Goal: Task Accomplishment & Management: Manage account settings

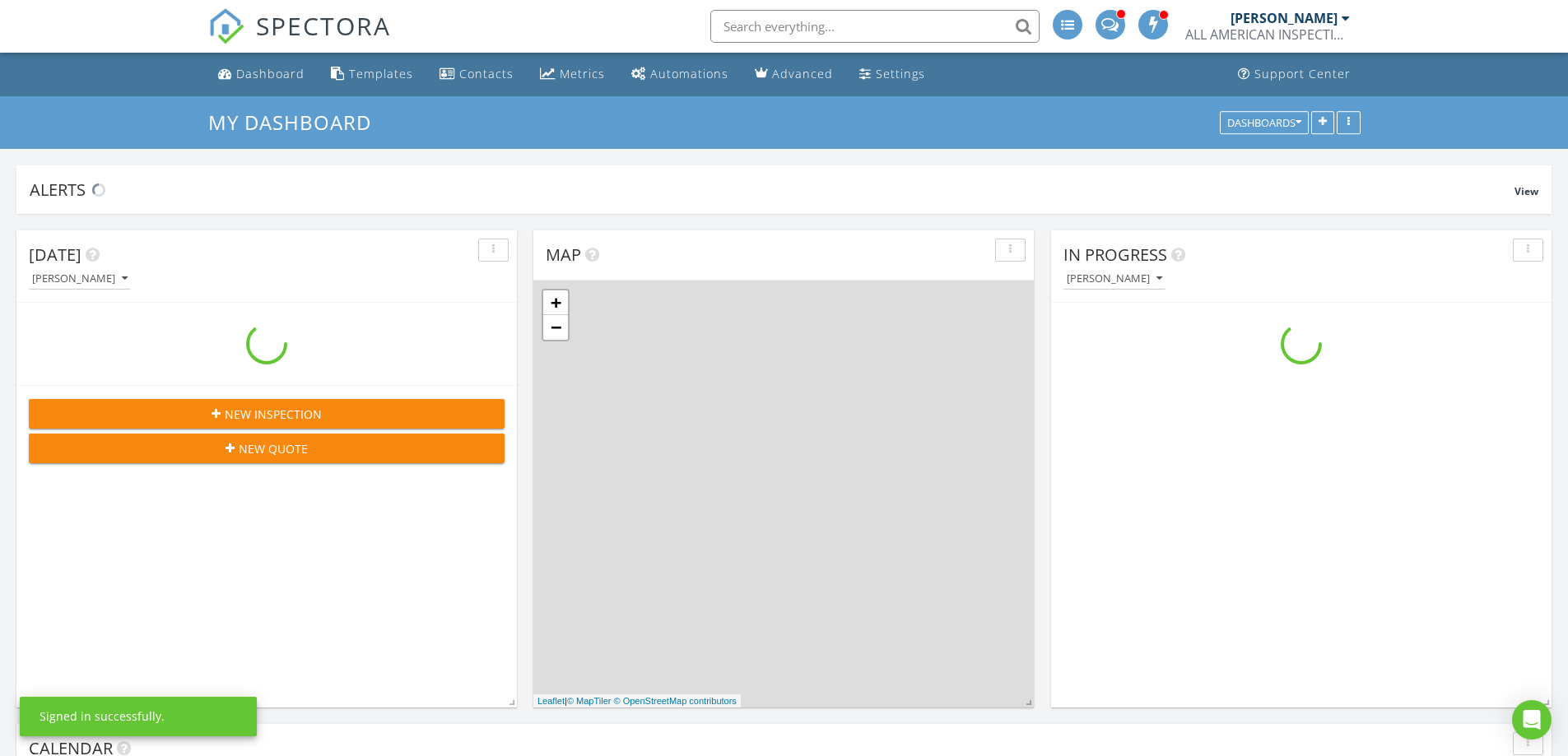
scroll to position [1523, 1593]
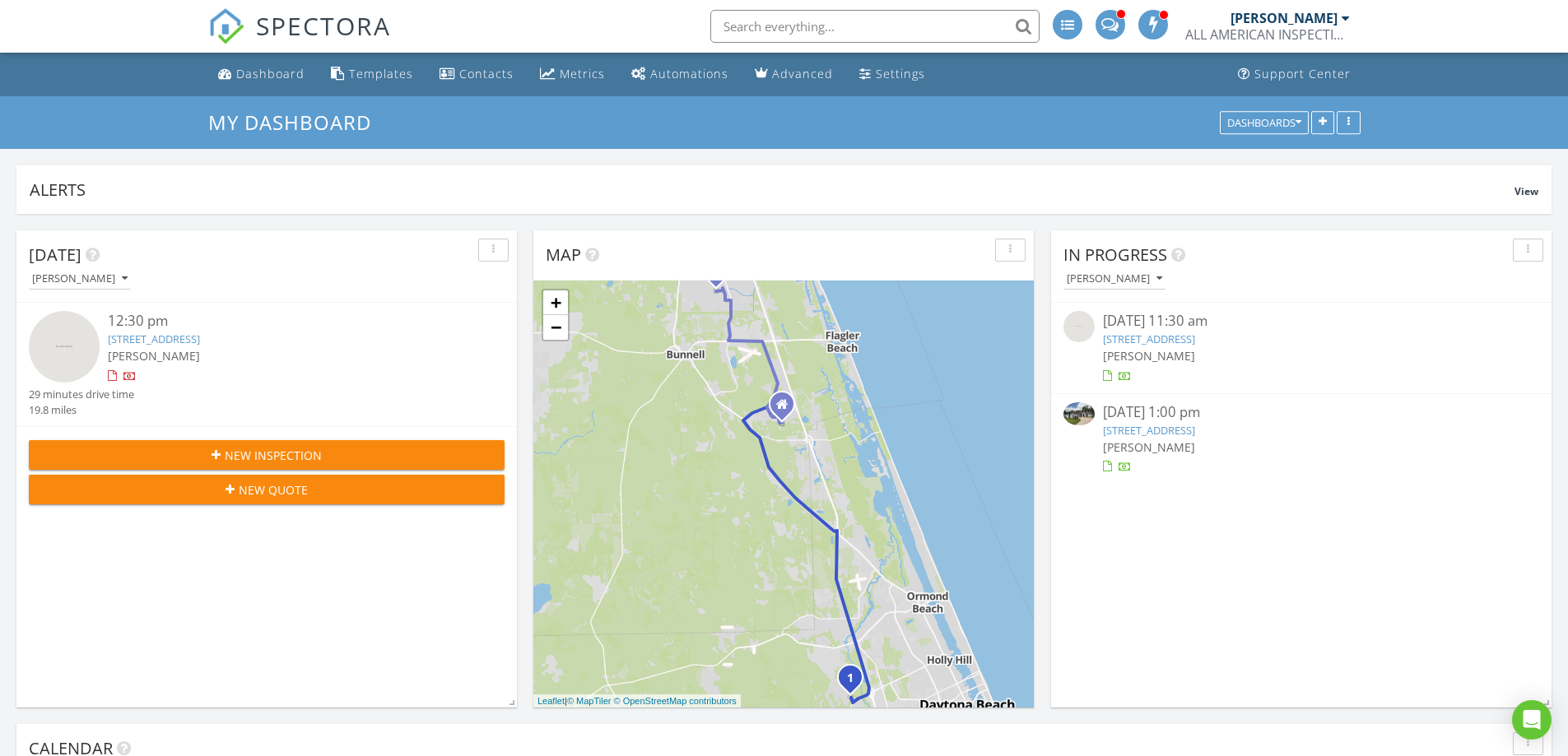
click at [1195, 422] on link "336 Stirling Bridge Dr, Ormond Beach, FL 32174" at bounding box center [1149, 429] width 92 height 14
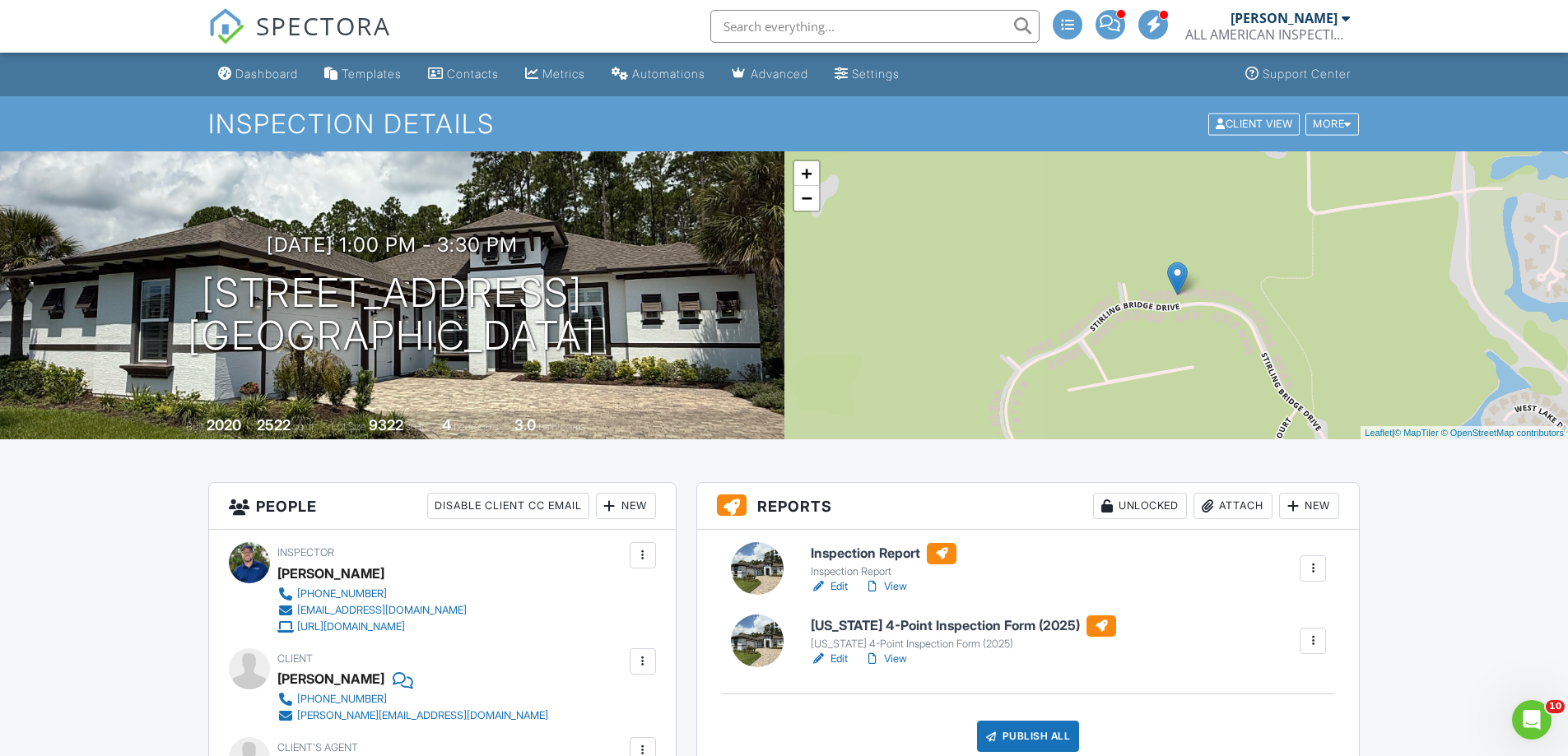
click at [897, 580] on link "View" at bounding box center [885, 586] width 43 height 16
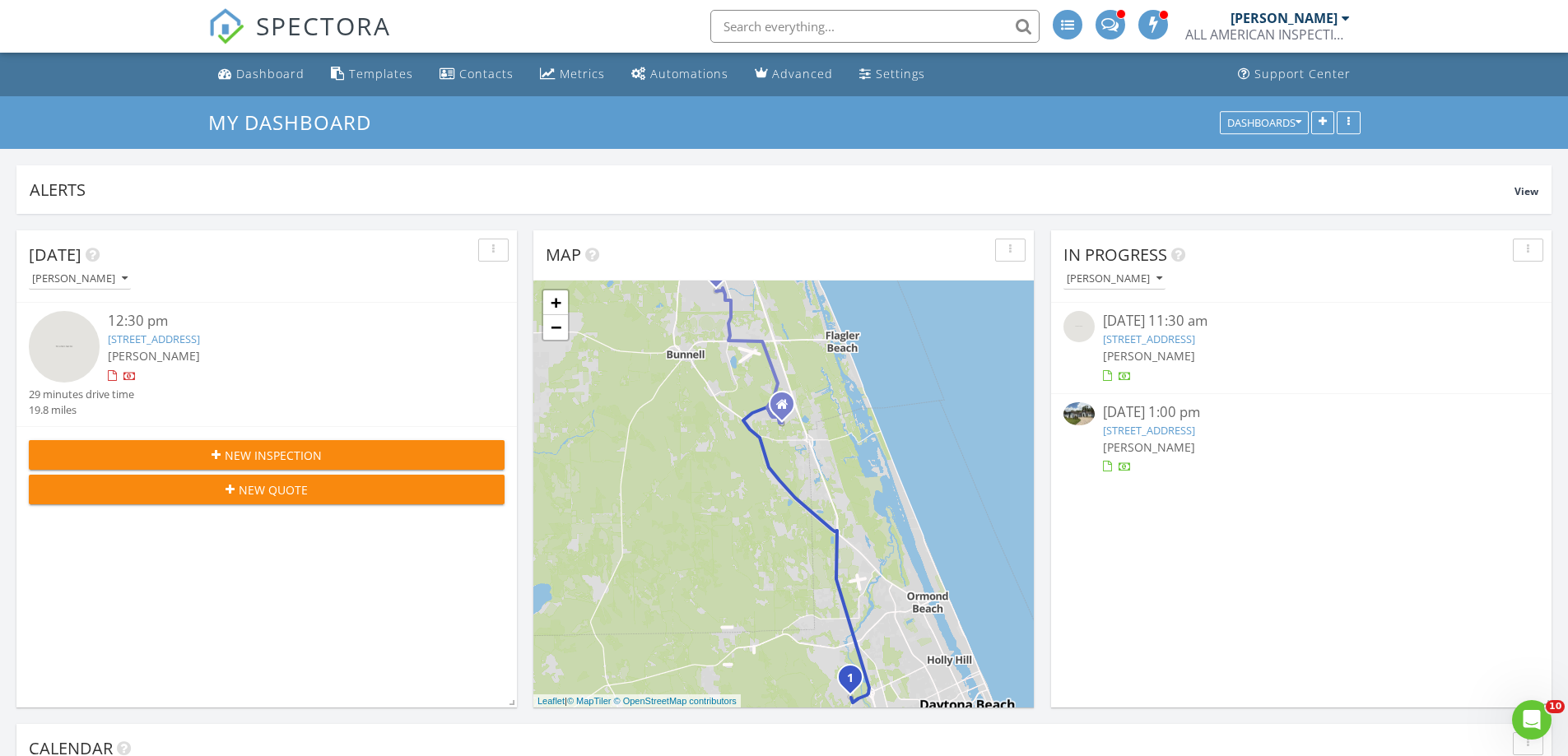
click at [1189, 429] on link "336 Stirling Bridge Dr, Ormond Beach, FL 32174" at bounding box center [1149, 429] width 92 height 14
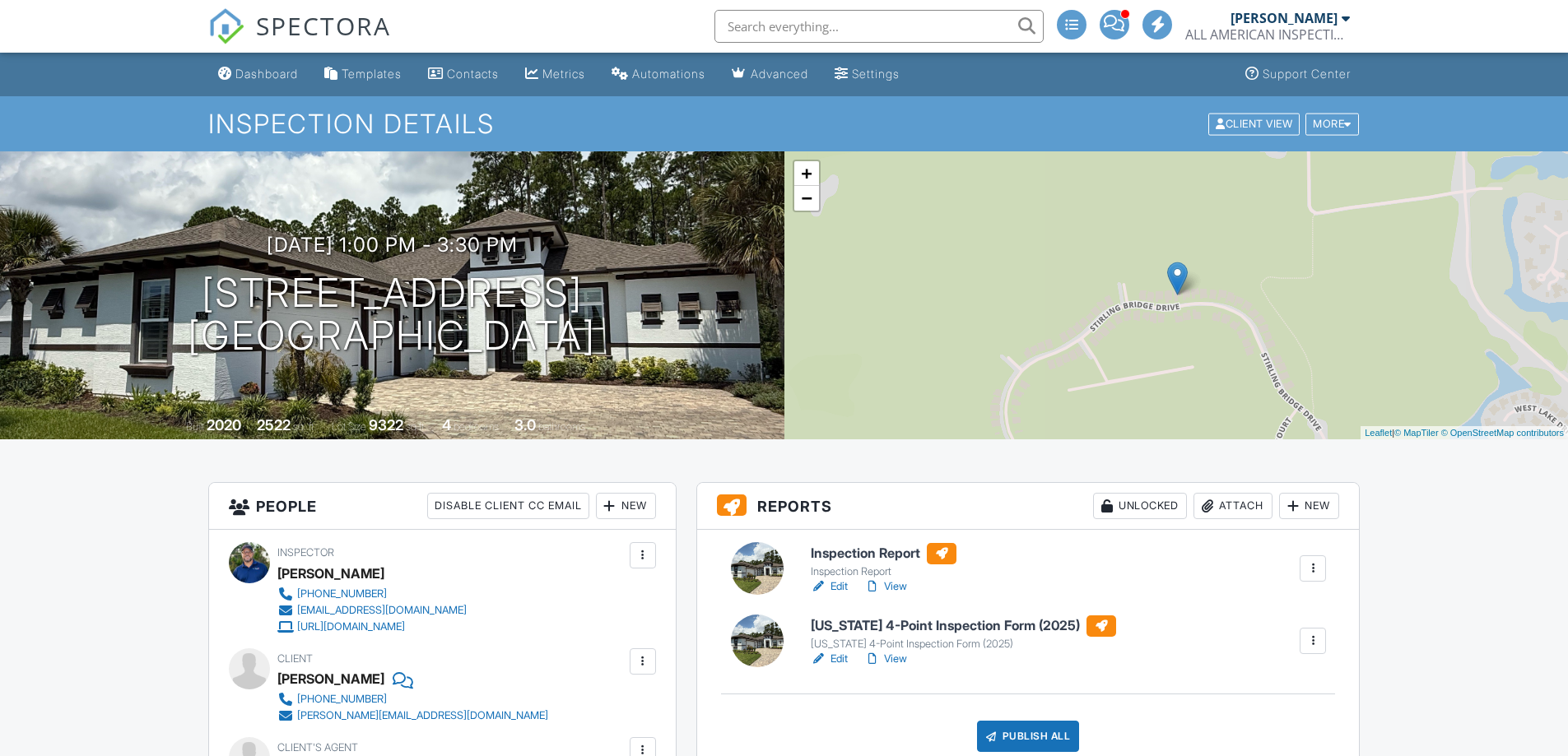
scroll to position [274, 0]
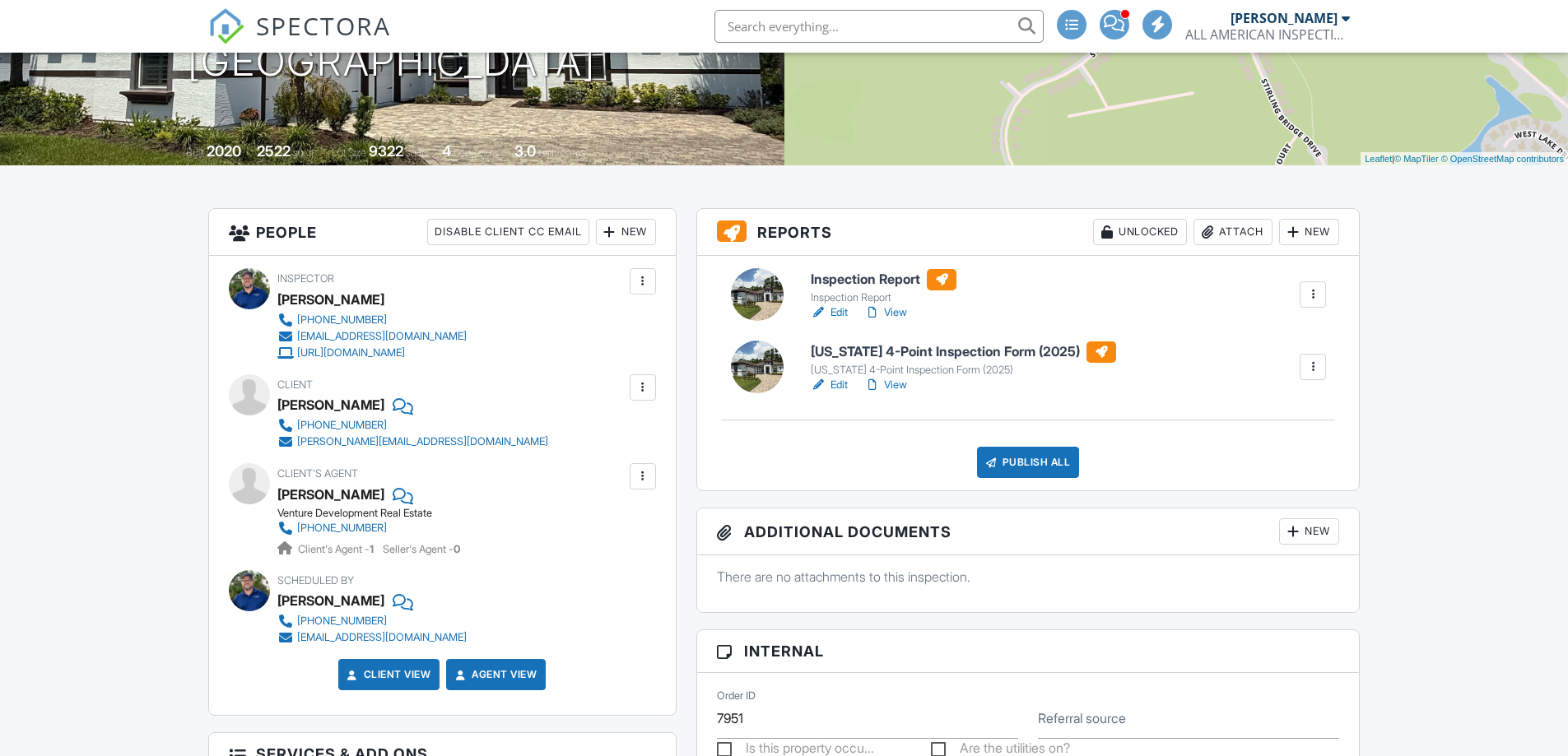
click at [836, 384] on link "Edit" at bounding box center [829, 384] width 37 height 16
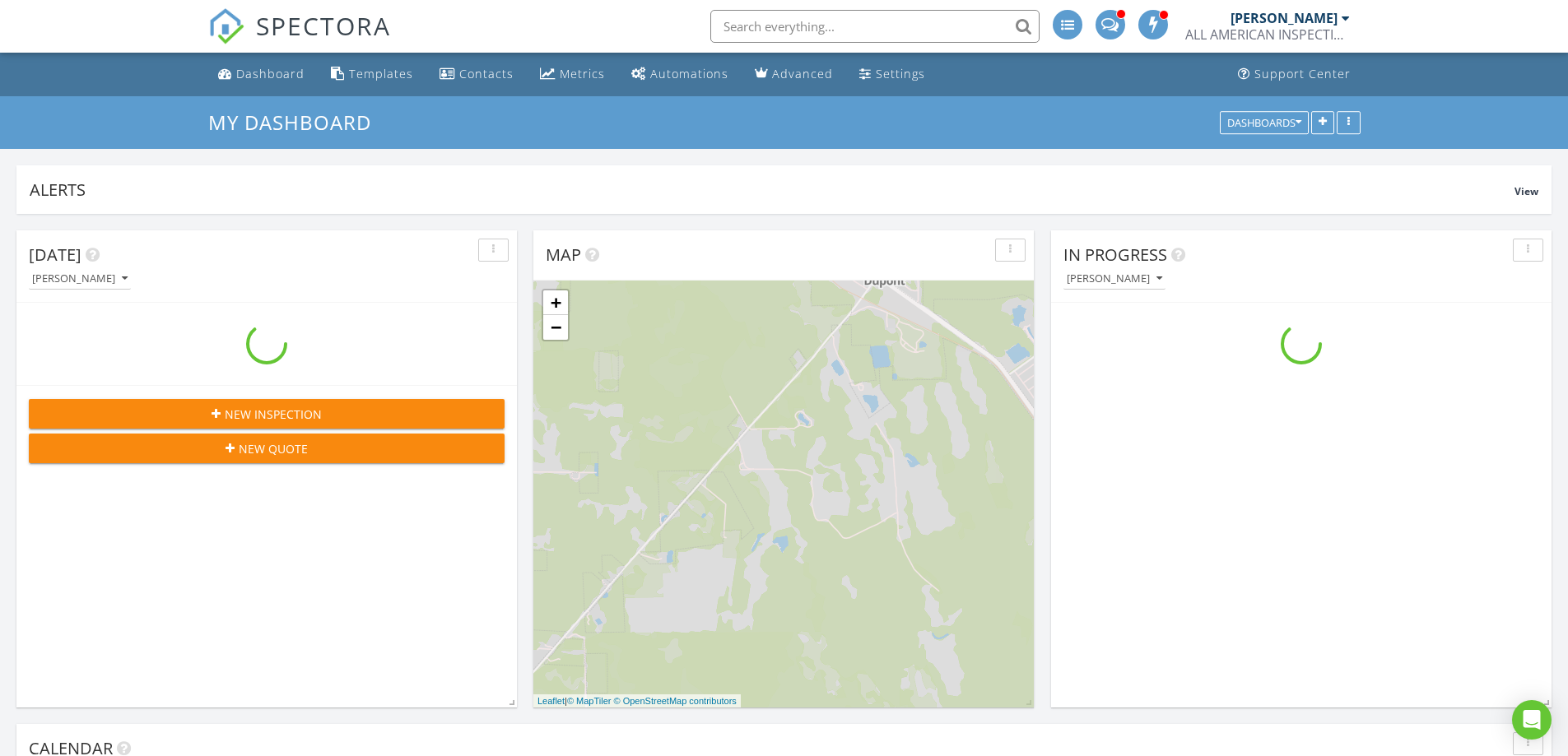
scroll to position [1523, 1593]
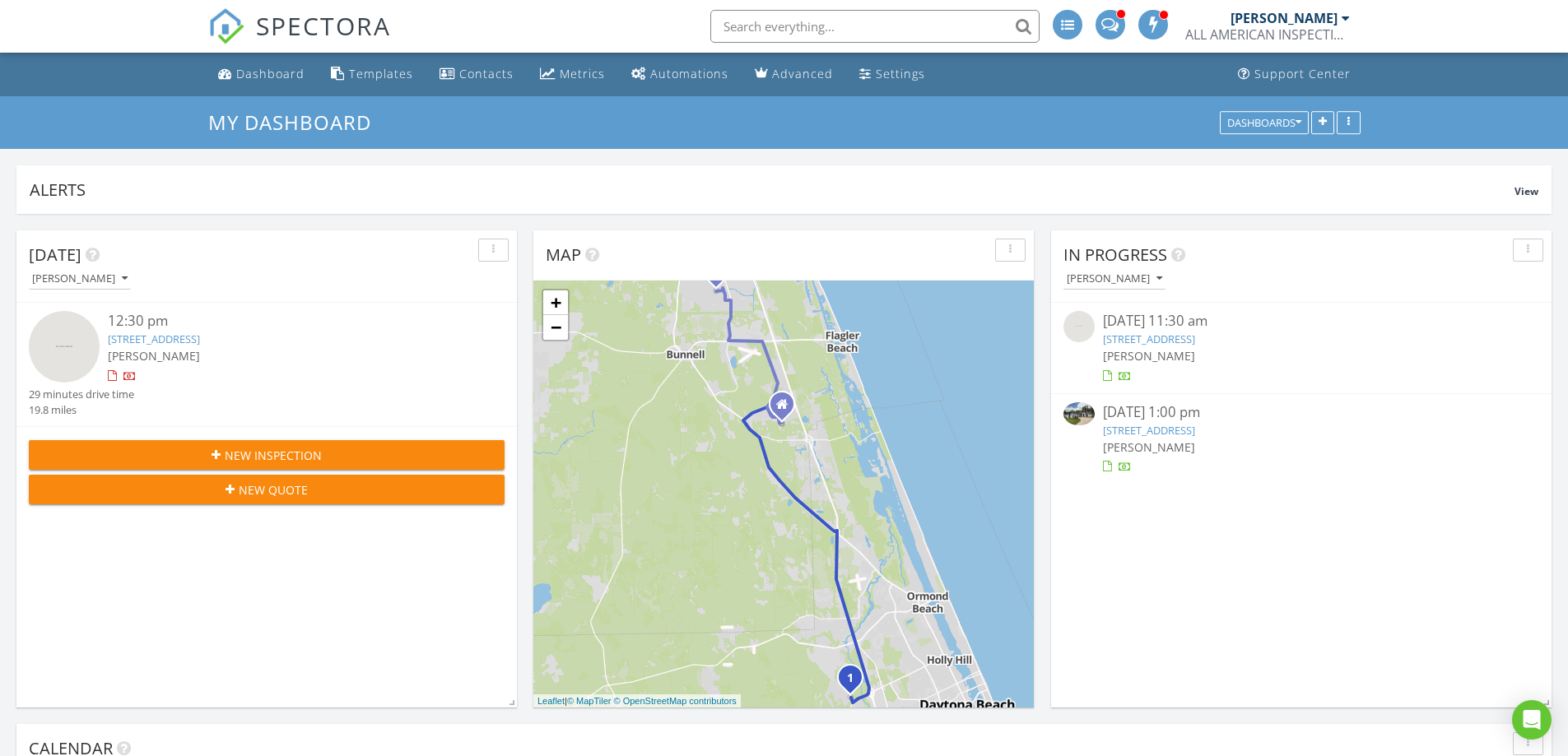
click at [1195, 429] on link "336 Stirling Bridge Dr, Ormond Beach, FL 32174" at bounding box center [1149, 429] width 92 height 14
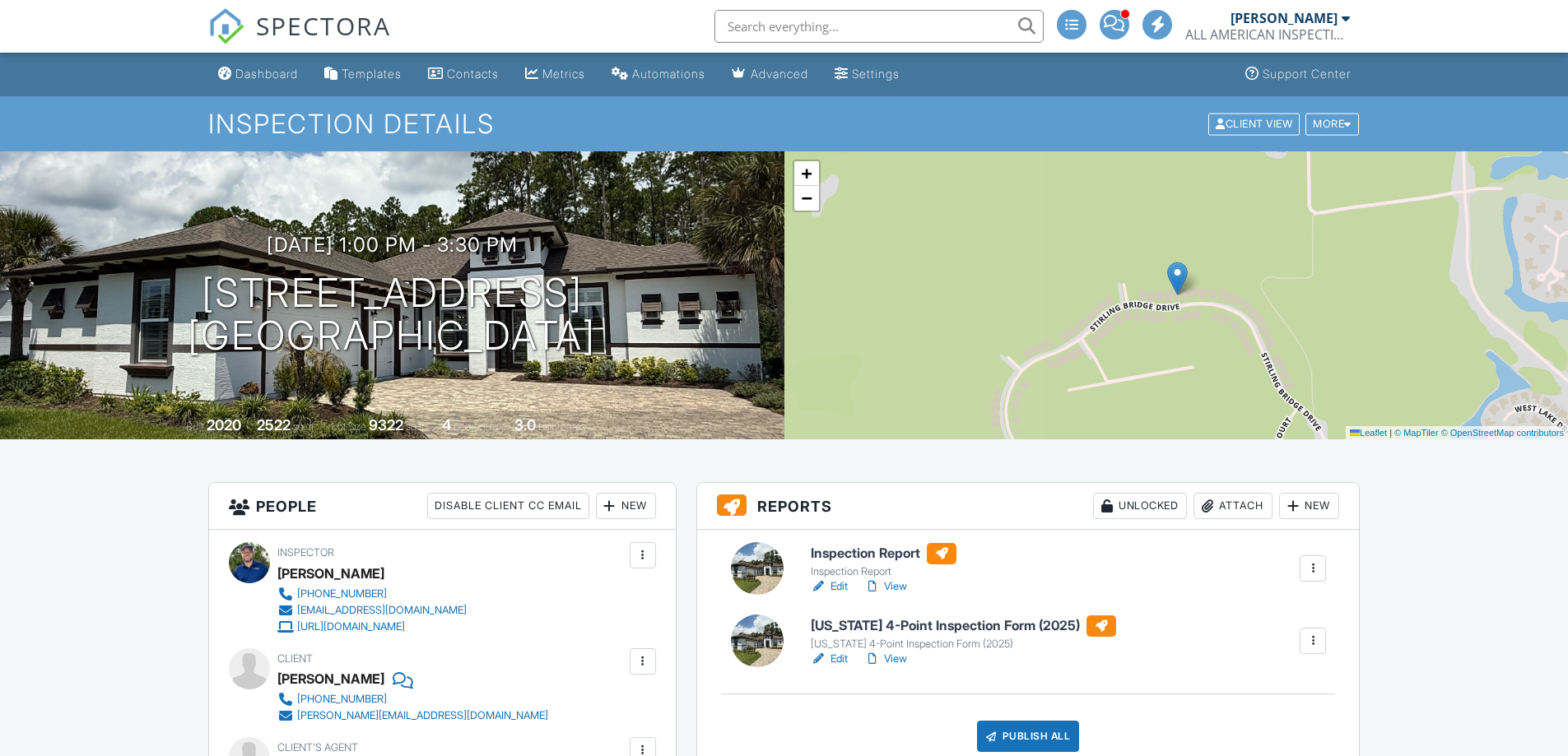
click at [838, 585] on link "Edit" at bounding box center [829, 586] width 37 height 16
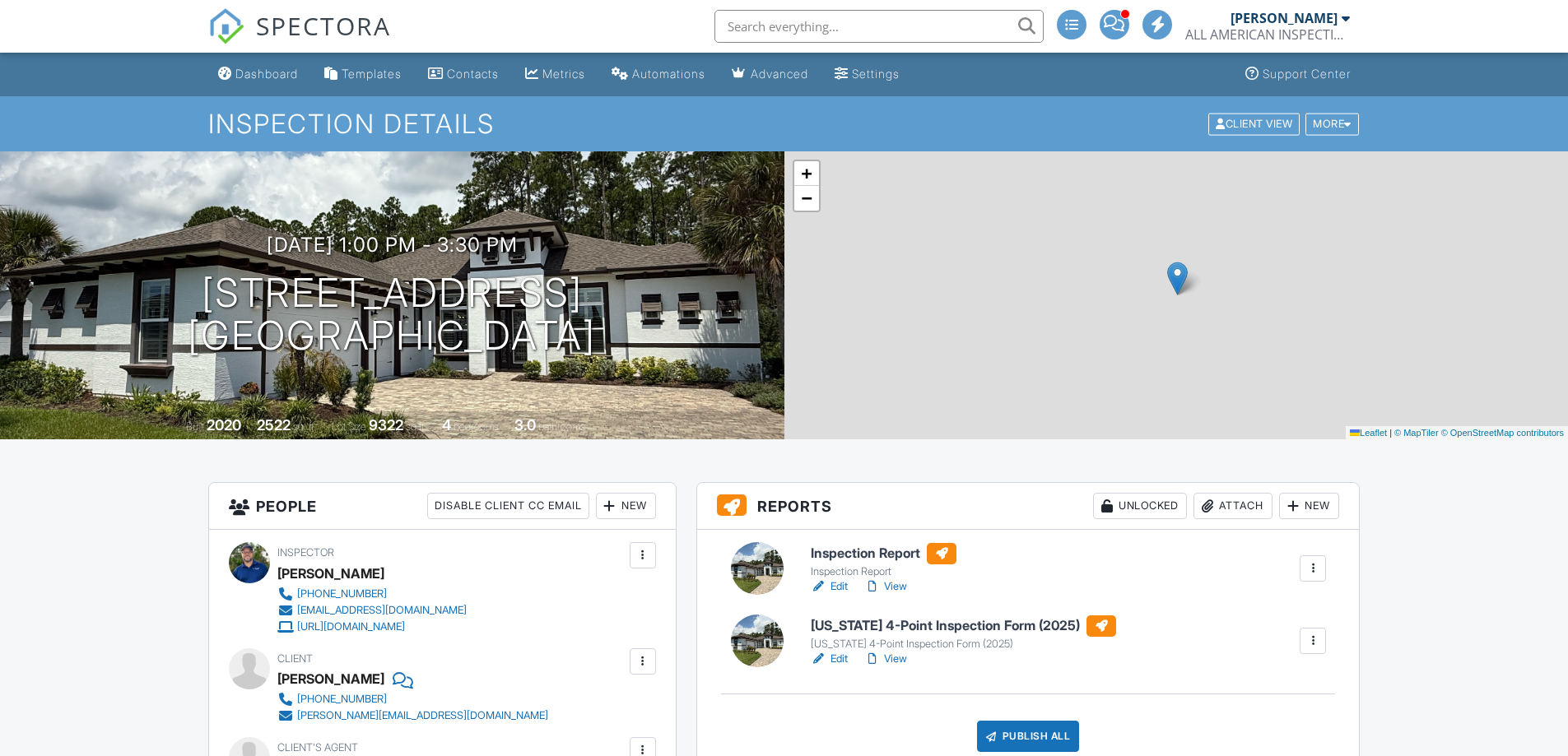
scroll to position [274, 0]
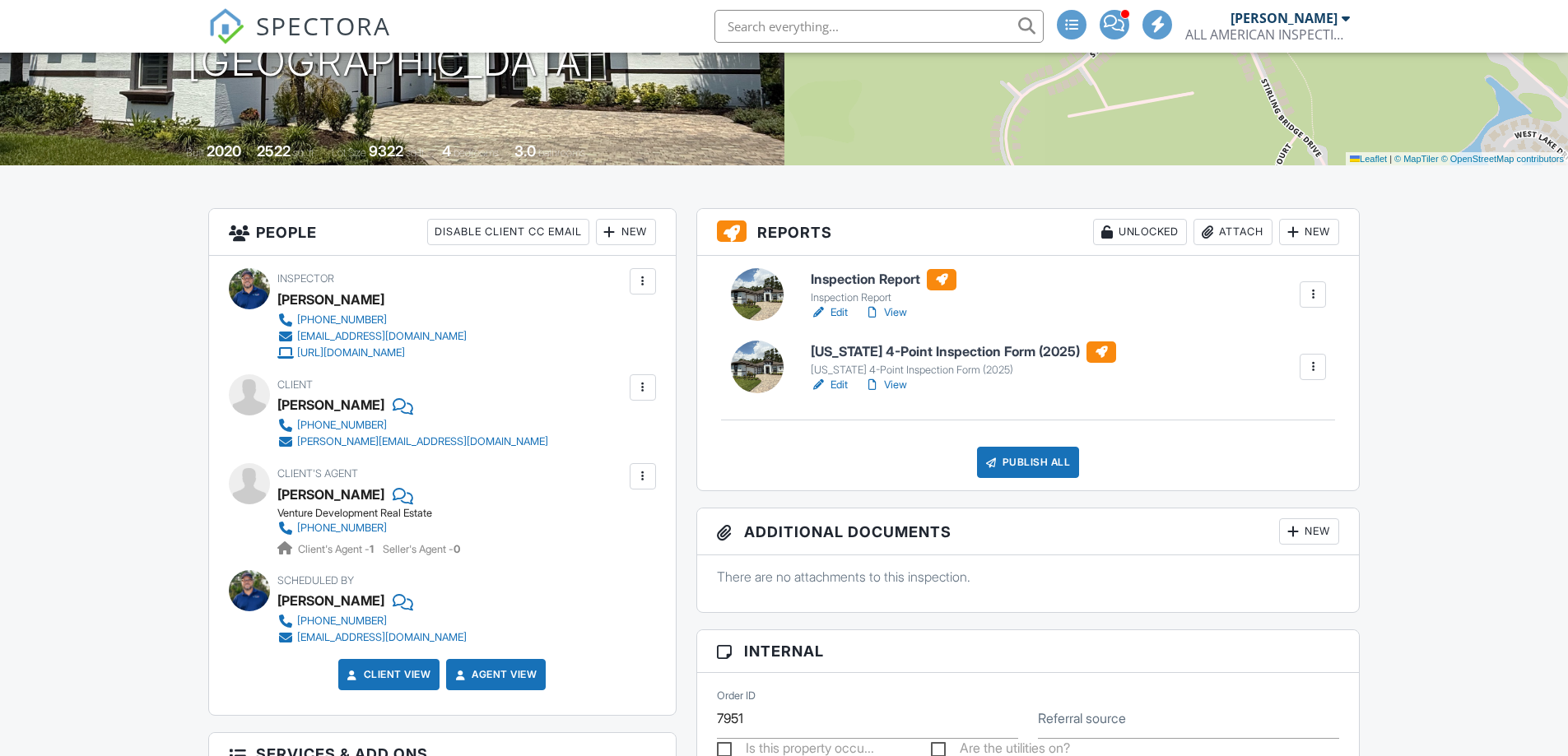
click at [903, 310] on link "View" at bounding box center [885, 312] width 43 height 16
click at [1032, 452] on div "Publish All" at bounding box center [1028, 462] width 103 height 31
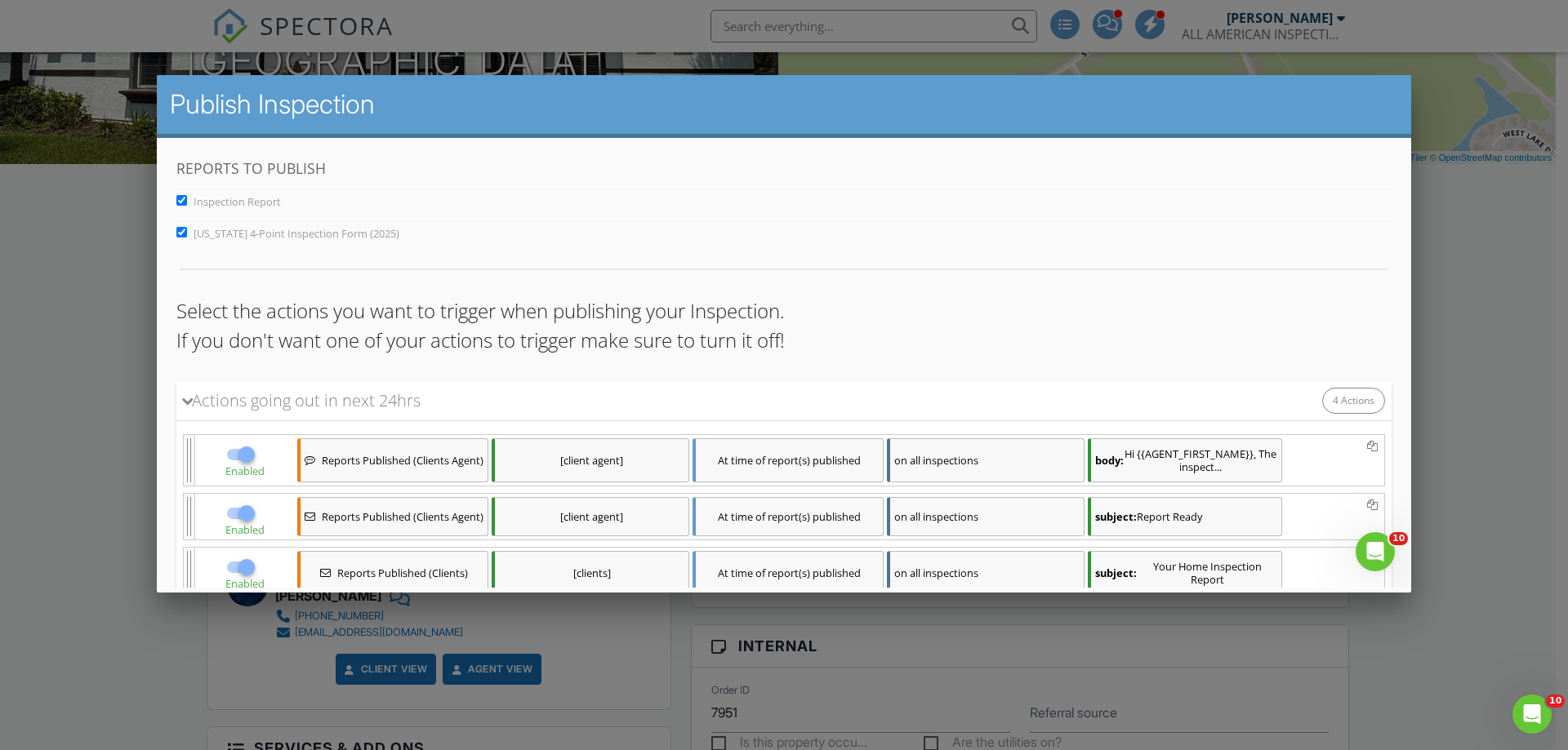
click at [1460, 381] on div at bounding box center [784, 387] width 1568 height 937
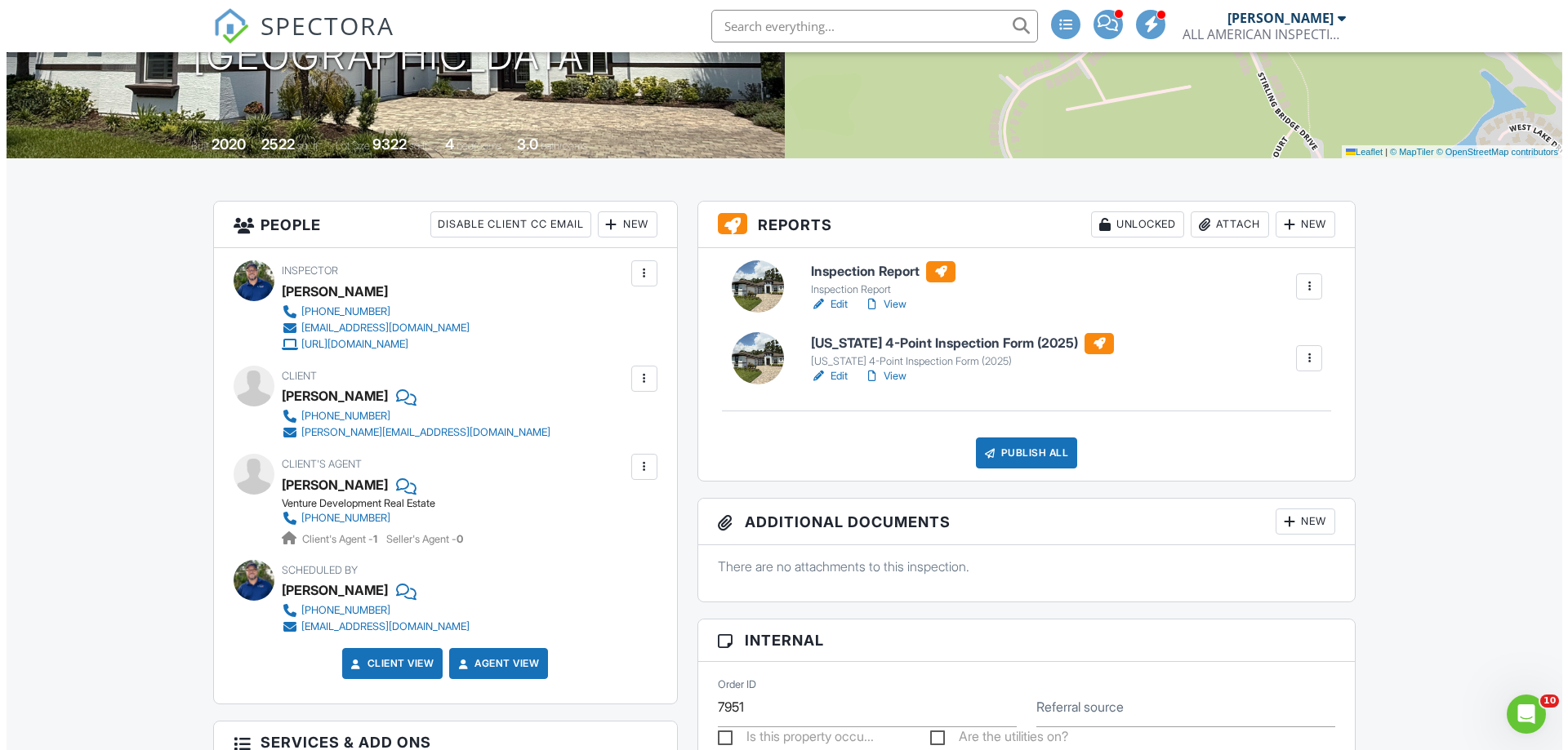
scroll to position [272, 0]
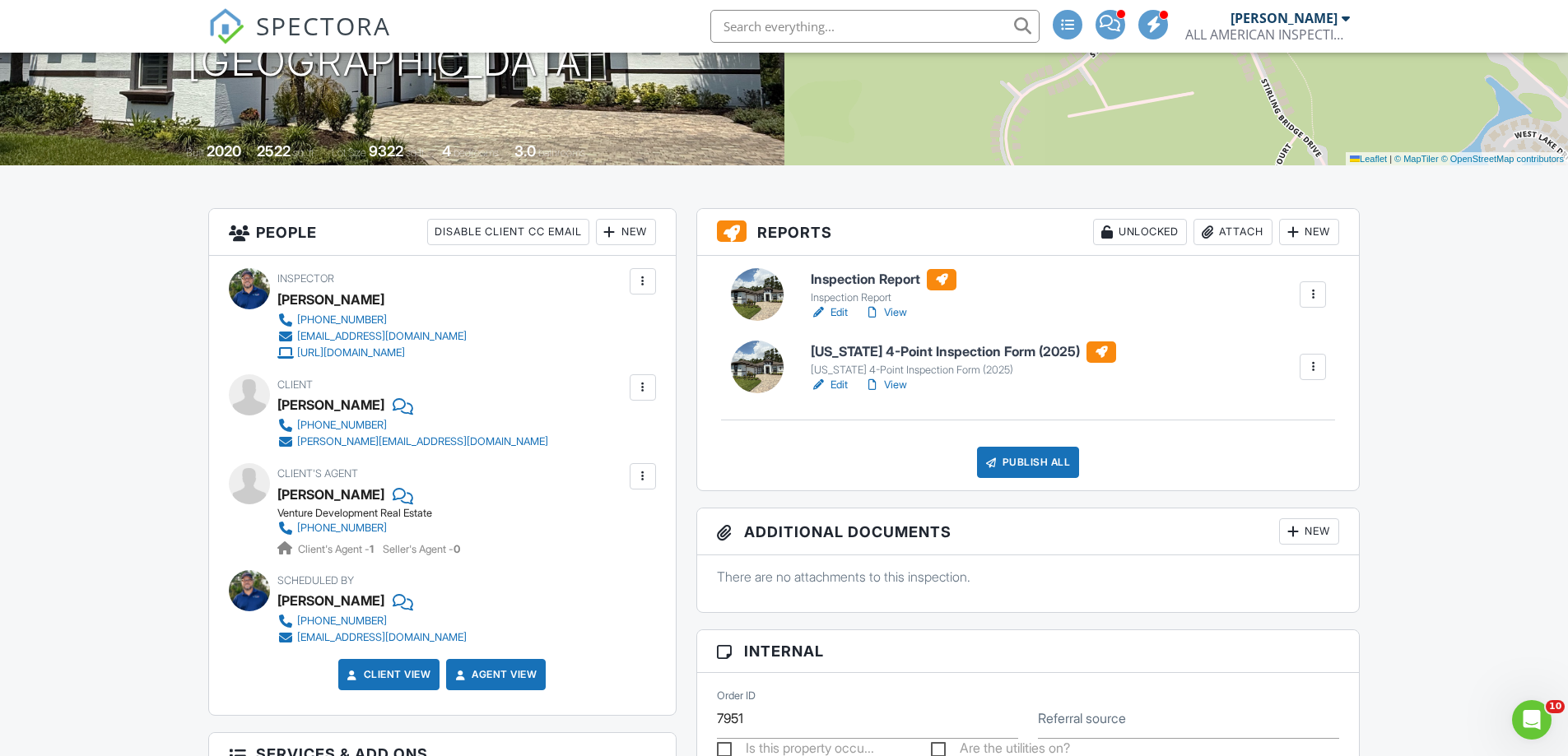
click at [1006, 463] on div "Publish All" at bounding box center [1028, 462] width 103 height 31
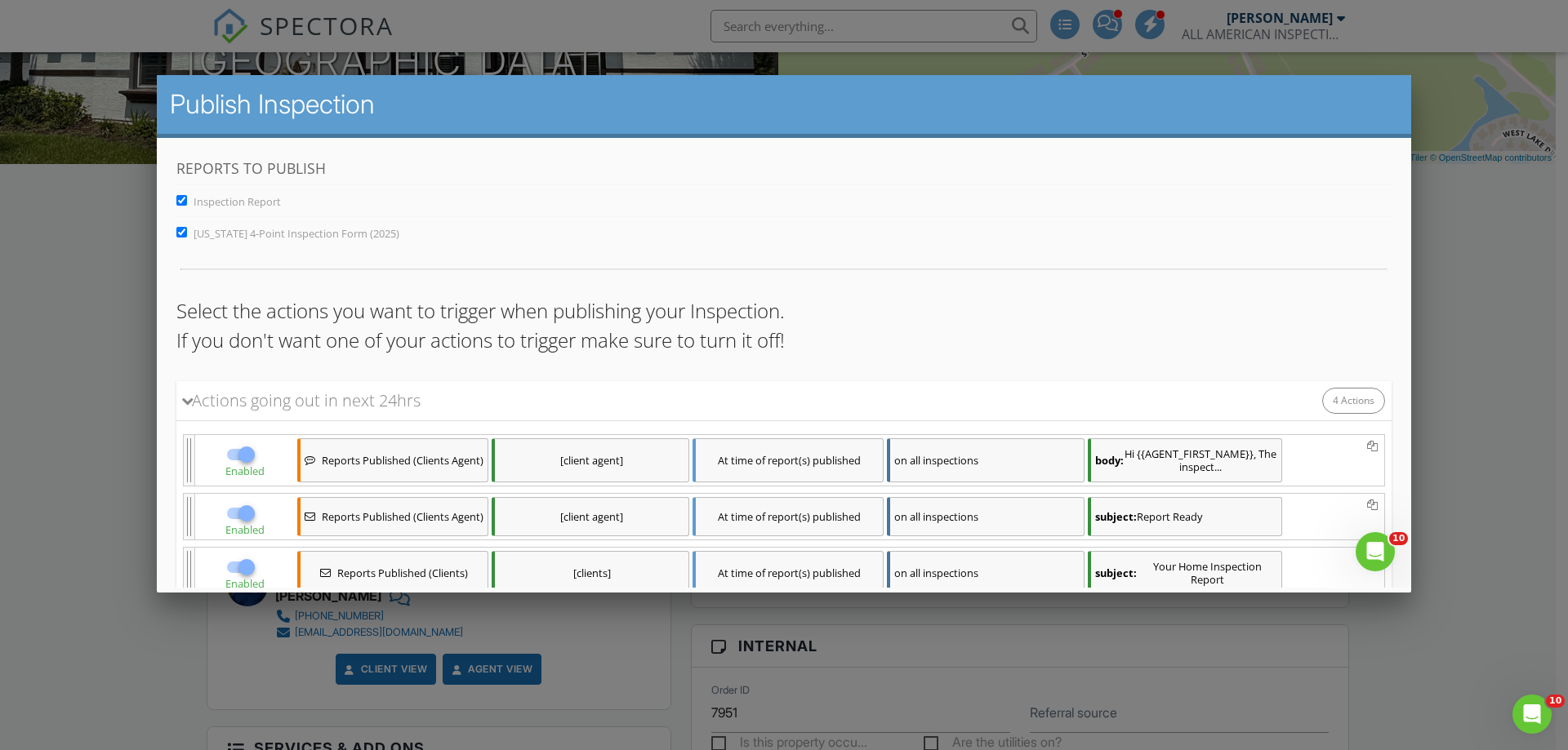
scroll to position [184, 0]
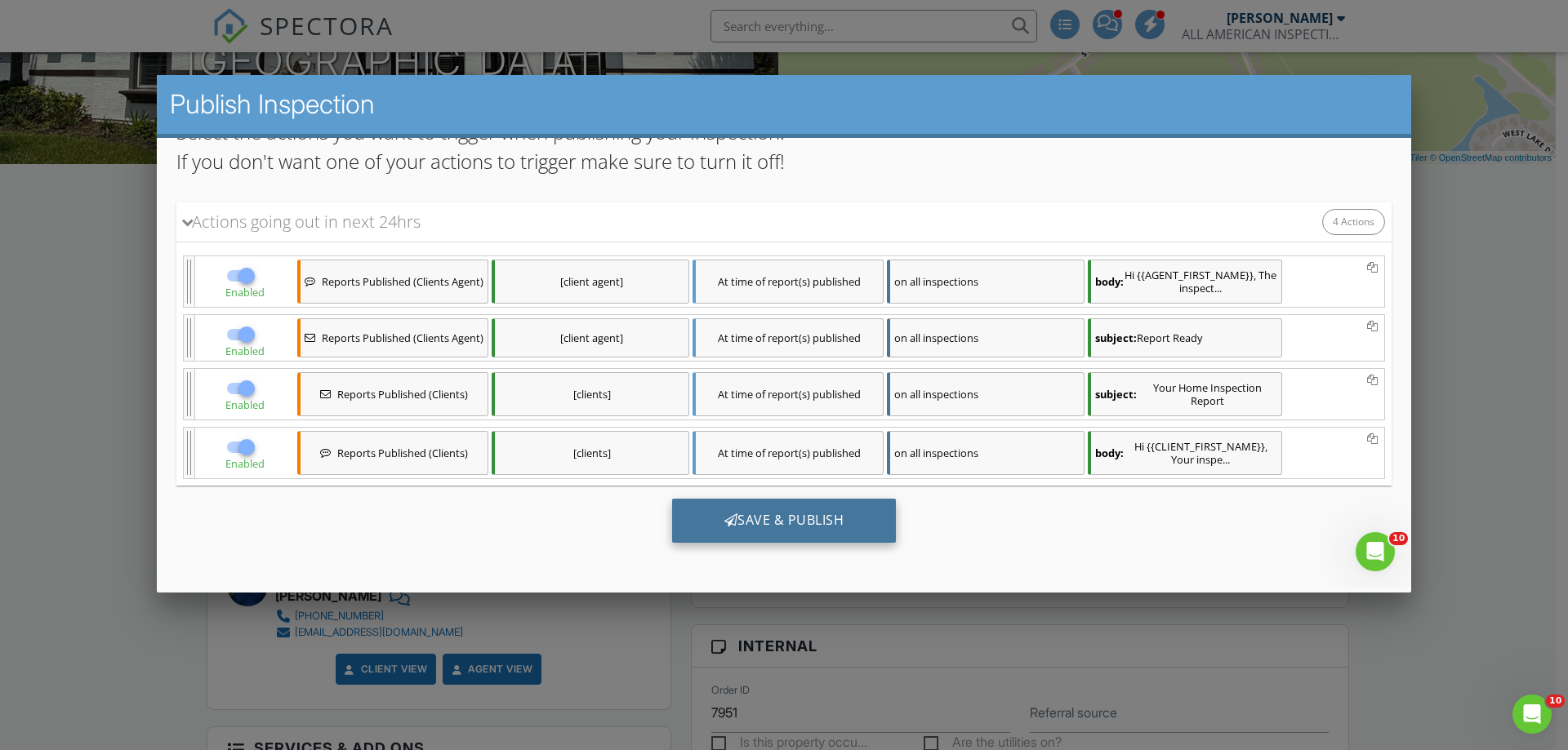
click at [833, 507] on div "Save & Publish" at bounding box center [784, 520] width 224 height 44
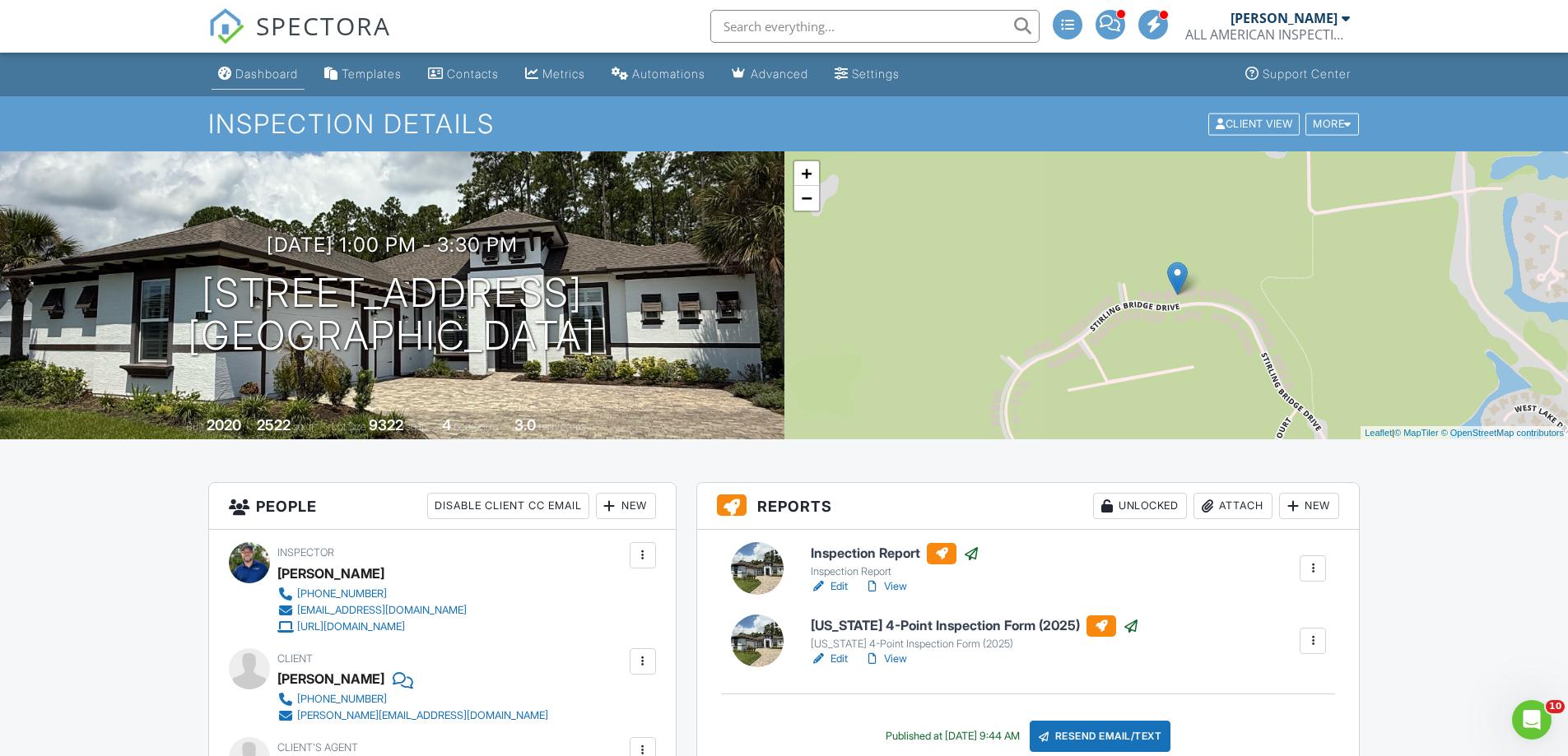
click at [274, 73] on div "Dashboard" at bounding box center [267, 74] width 63 height 14
click at [264, 67] on div "Dashboard" at bounding box center [267, 74] width 63 height 14
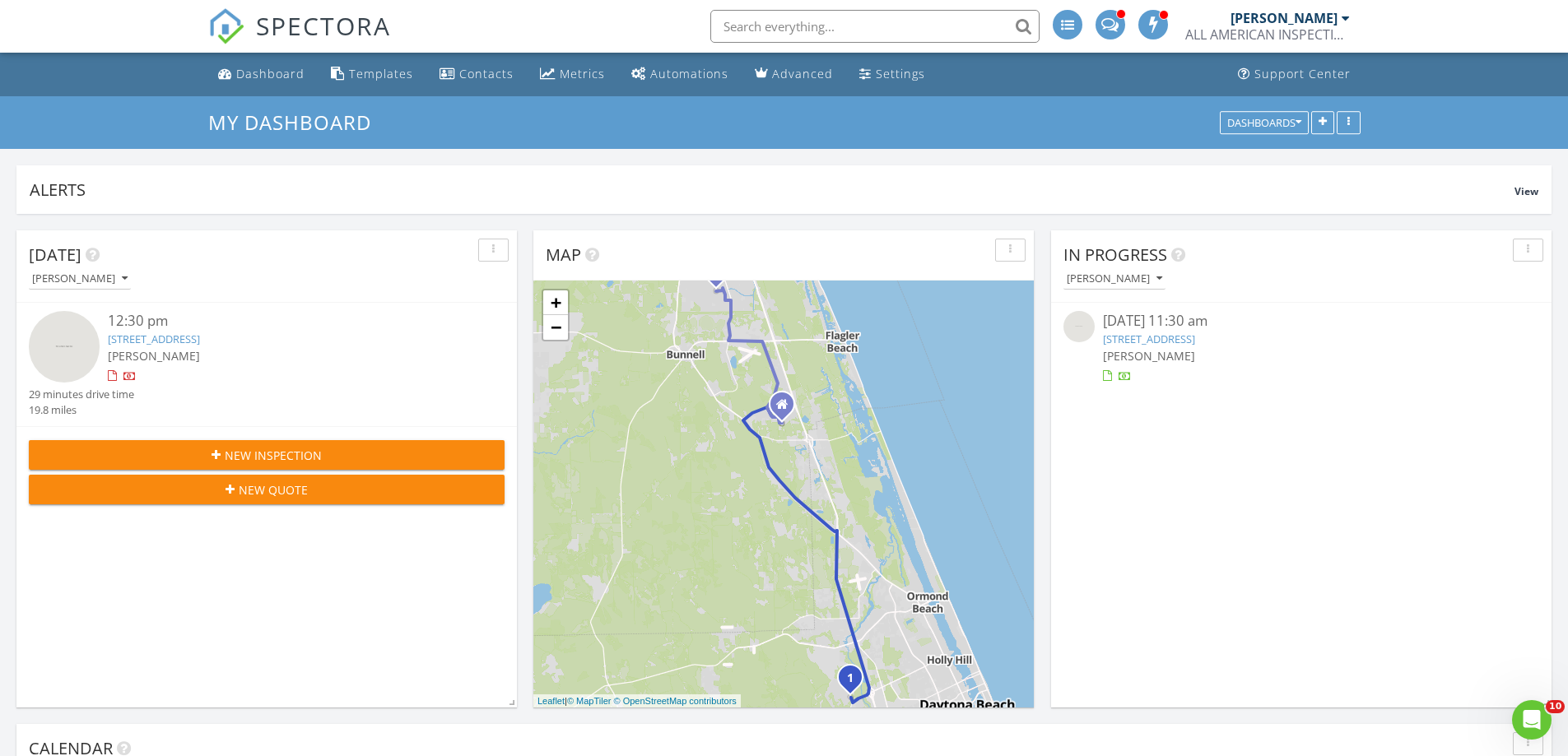
click at [1195, 335] on link "491 Stirling Bridge Dr, Ormond Beach, FL 32174" at bounding box center [1149, 339] width 92 height 14
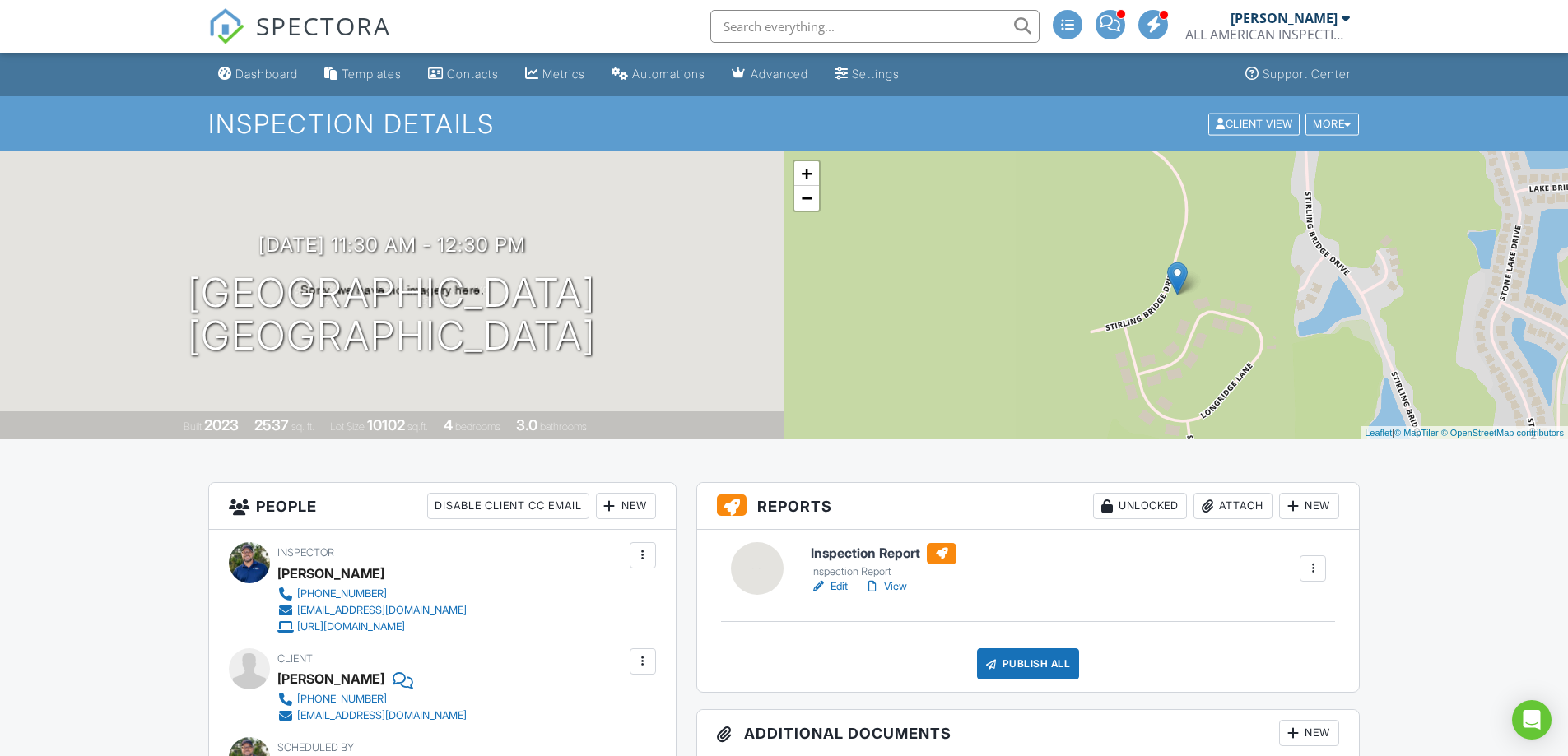
click at [844, 583] on link "Edit" at bounding box center [829, 586] width 37 height 16
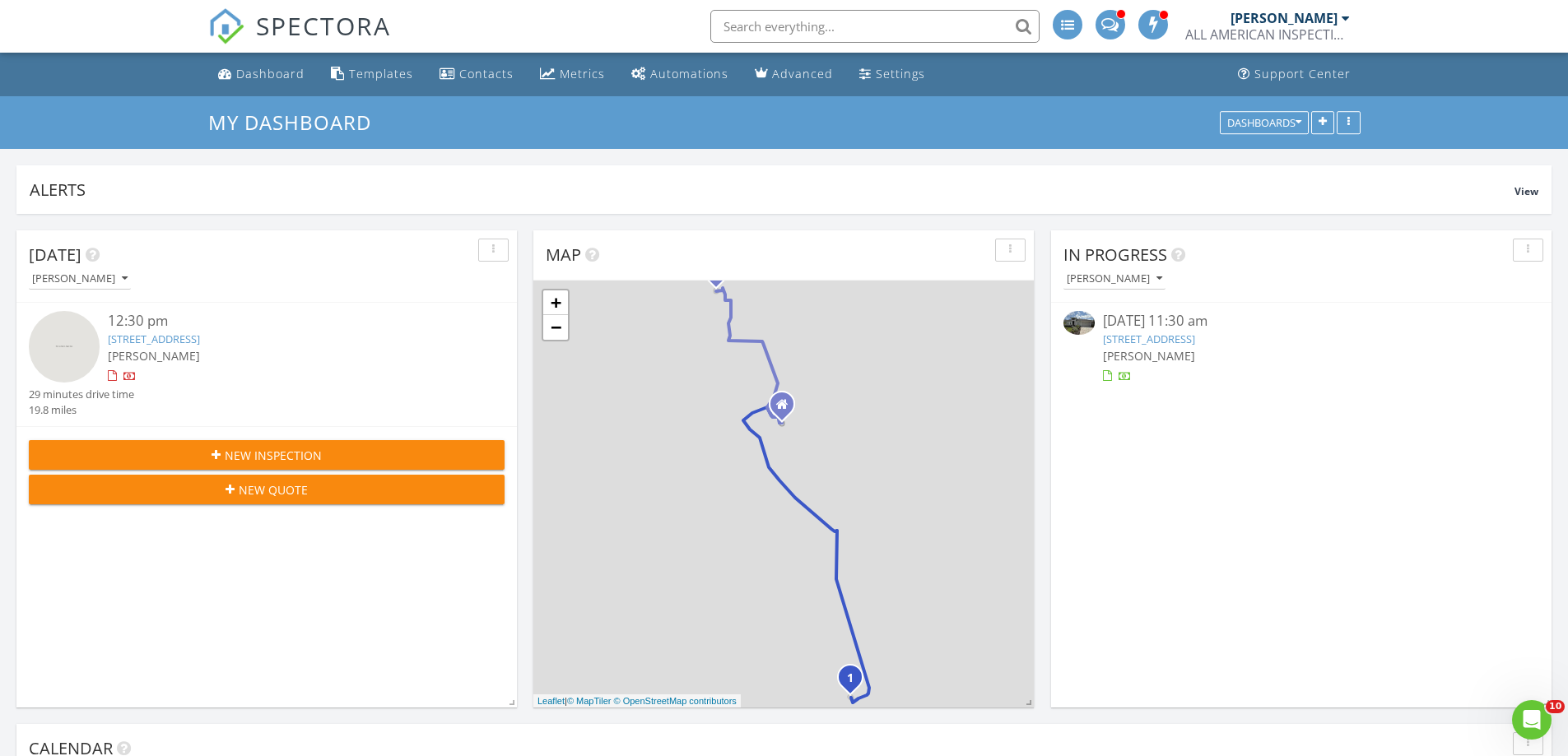
click at [1195, 336] on link "491 Stirling Bridge Dr, Ormond Beach, FL 32174" at bounding box center [1149, 339] width 92 height 14
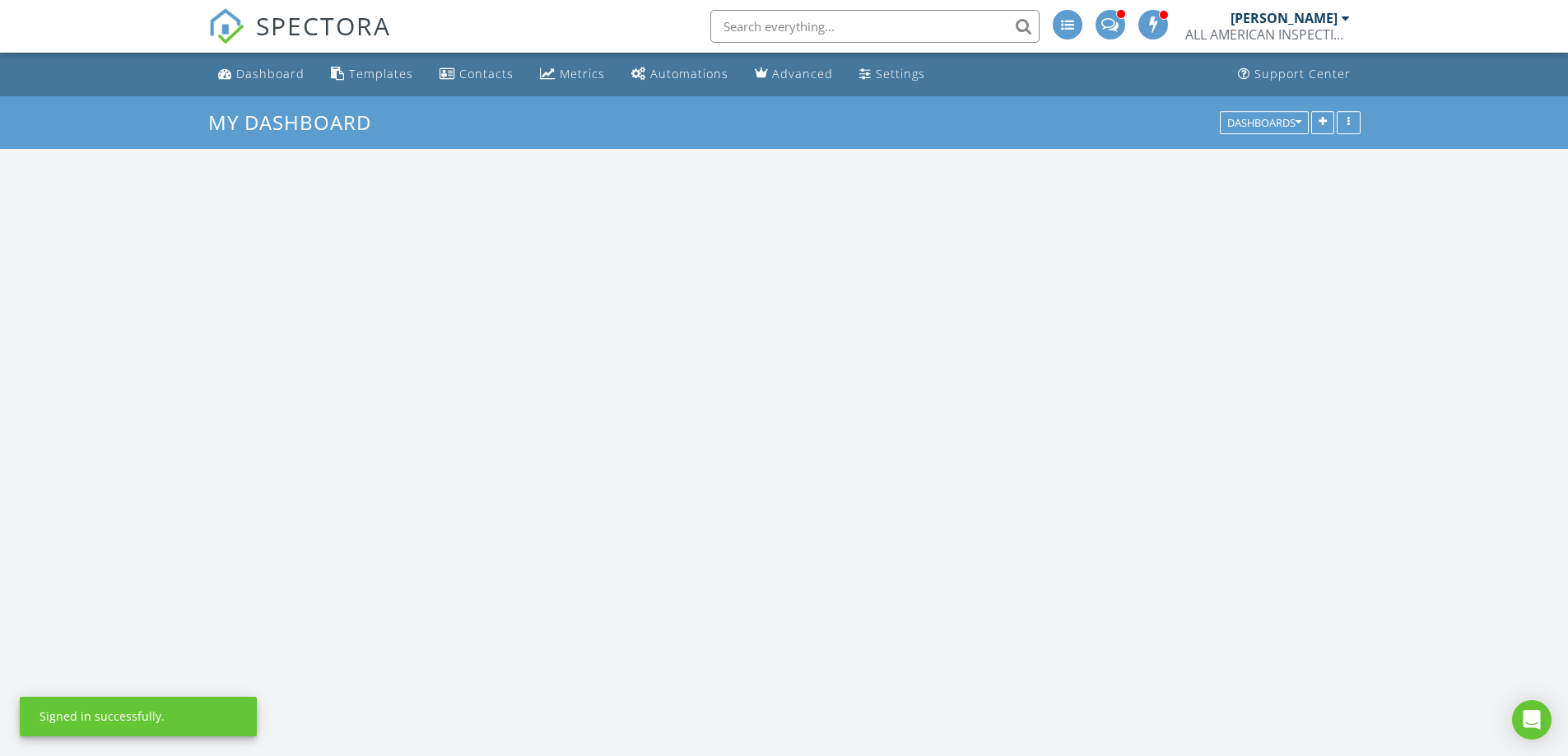
scroll to position [1523, 1593]
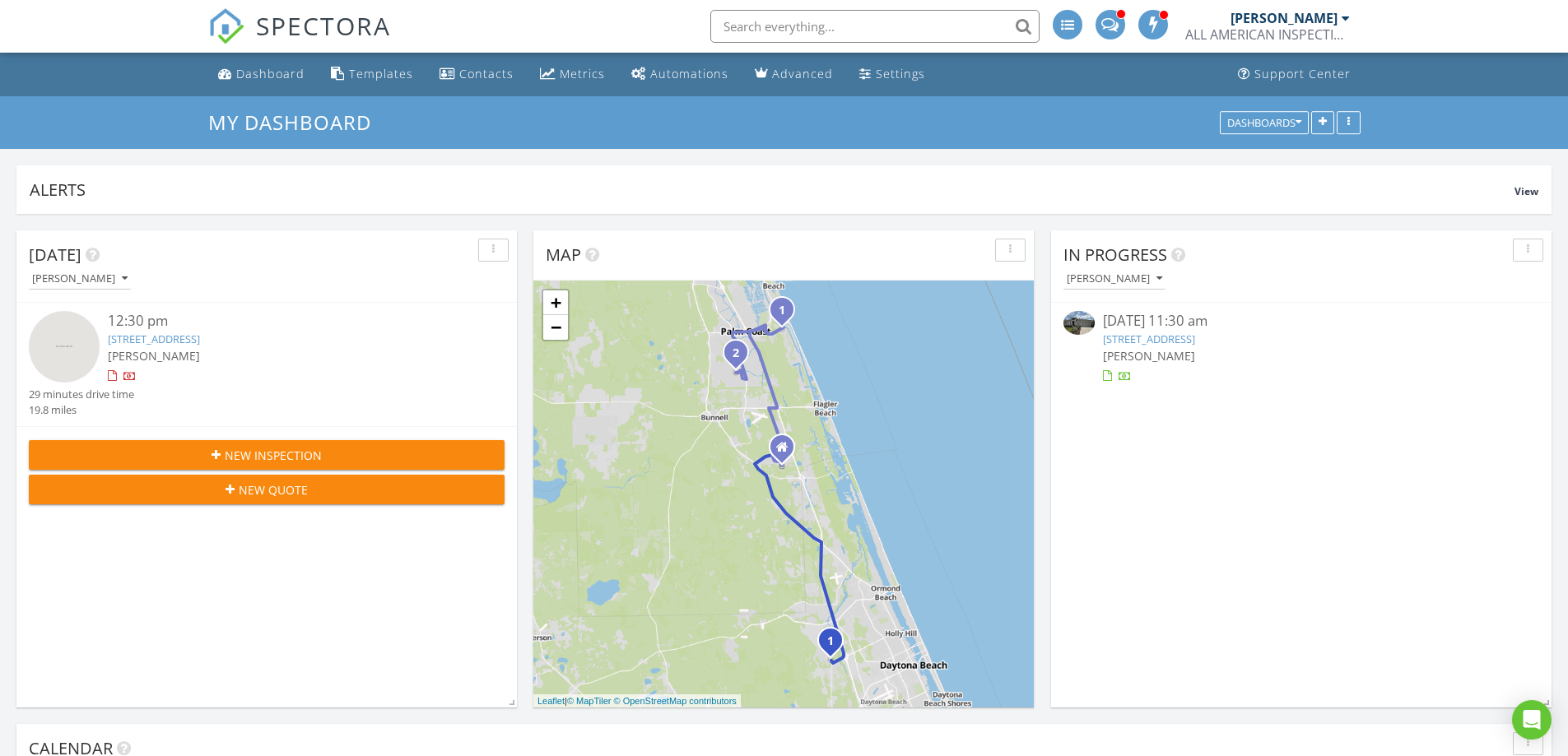
click at [1195, 334] on link "491 Stirling Bridge Dr, Ormond Beach, FL 32174" at bounding box center [1149, 339] width 92 height 14
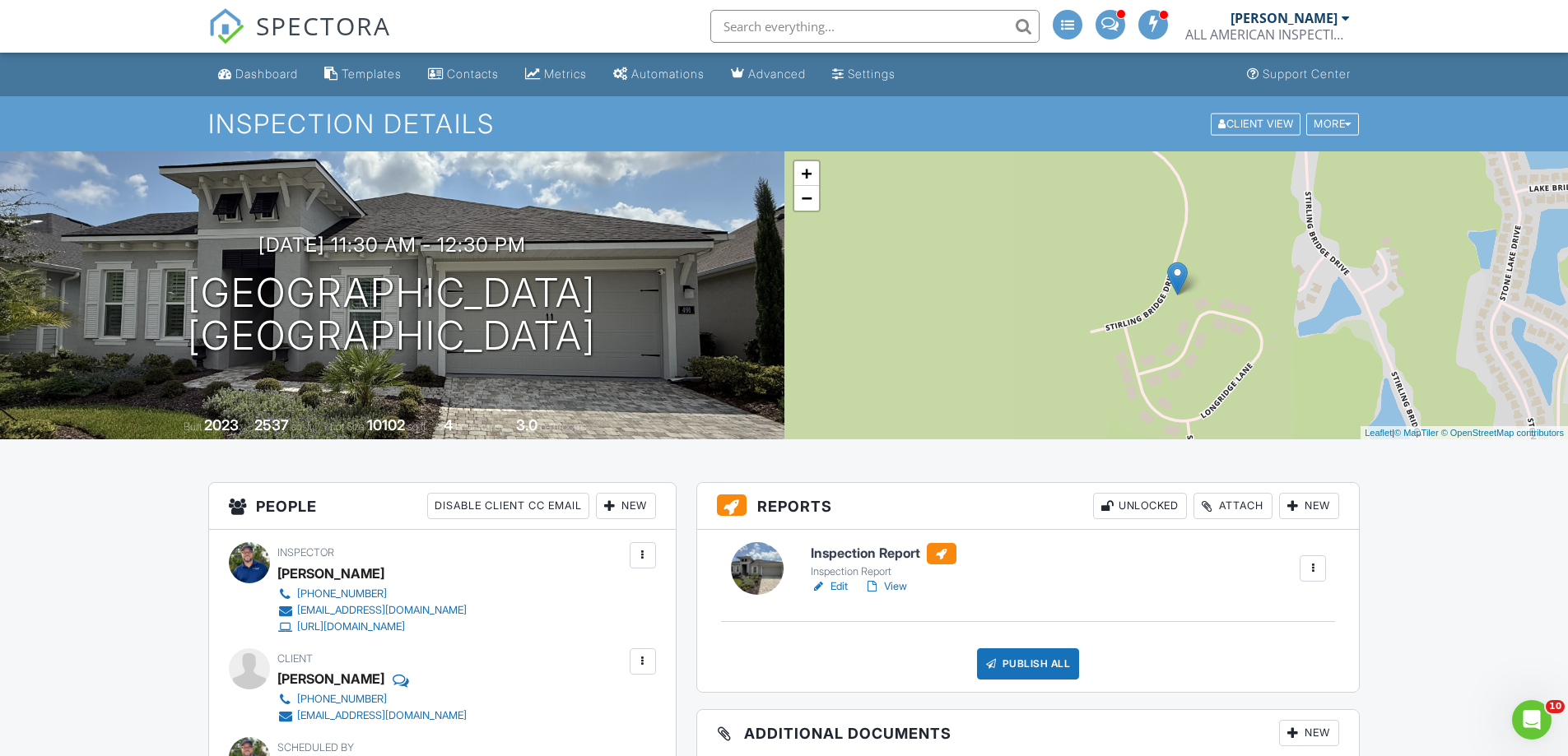
click at [900, 581] on link "View" at bounding box center [885, 586] width 43 height 16
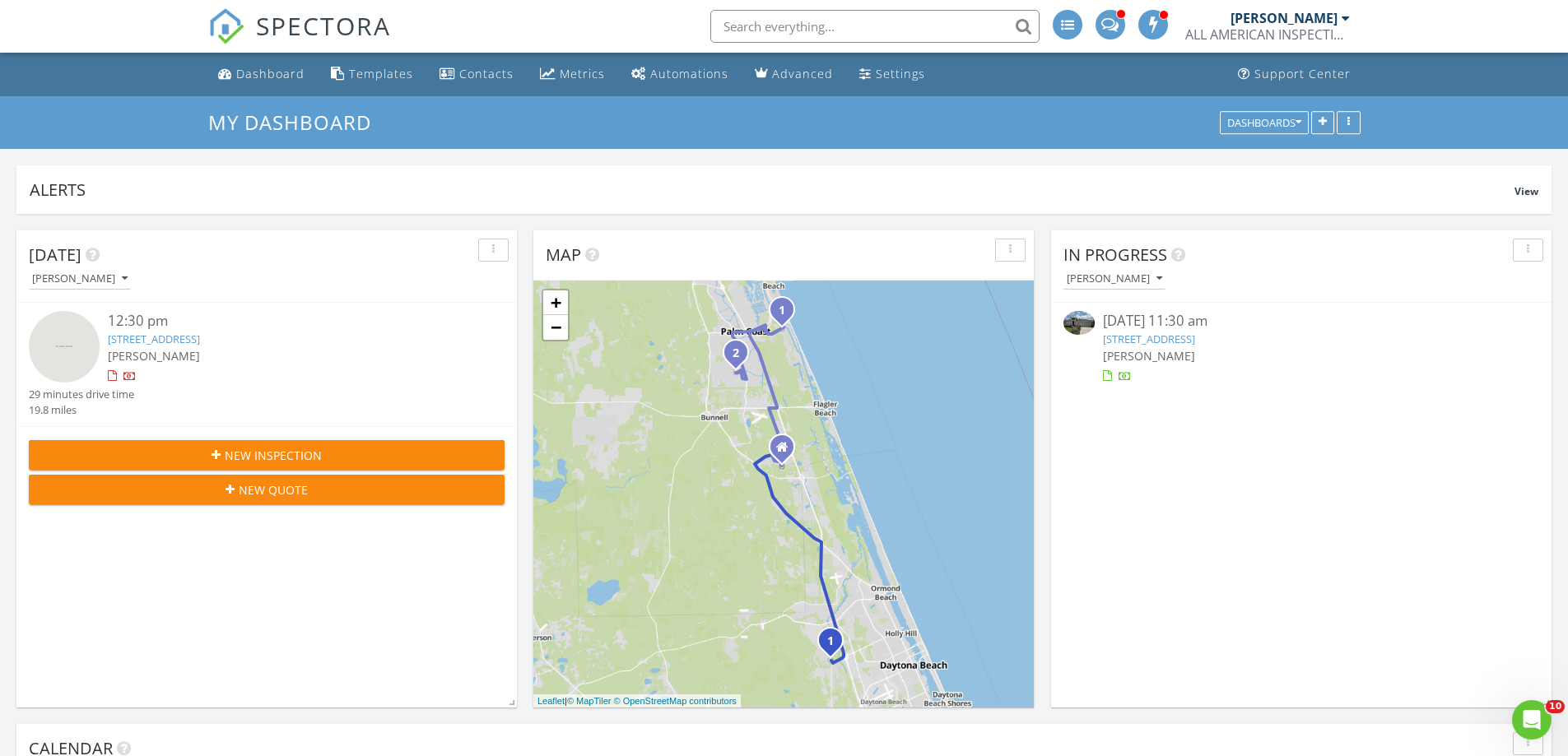
click at [1156, 338] on link "[STREET_ADDRESS]" at bounding box center [1149, 339] width 92 height 14
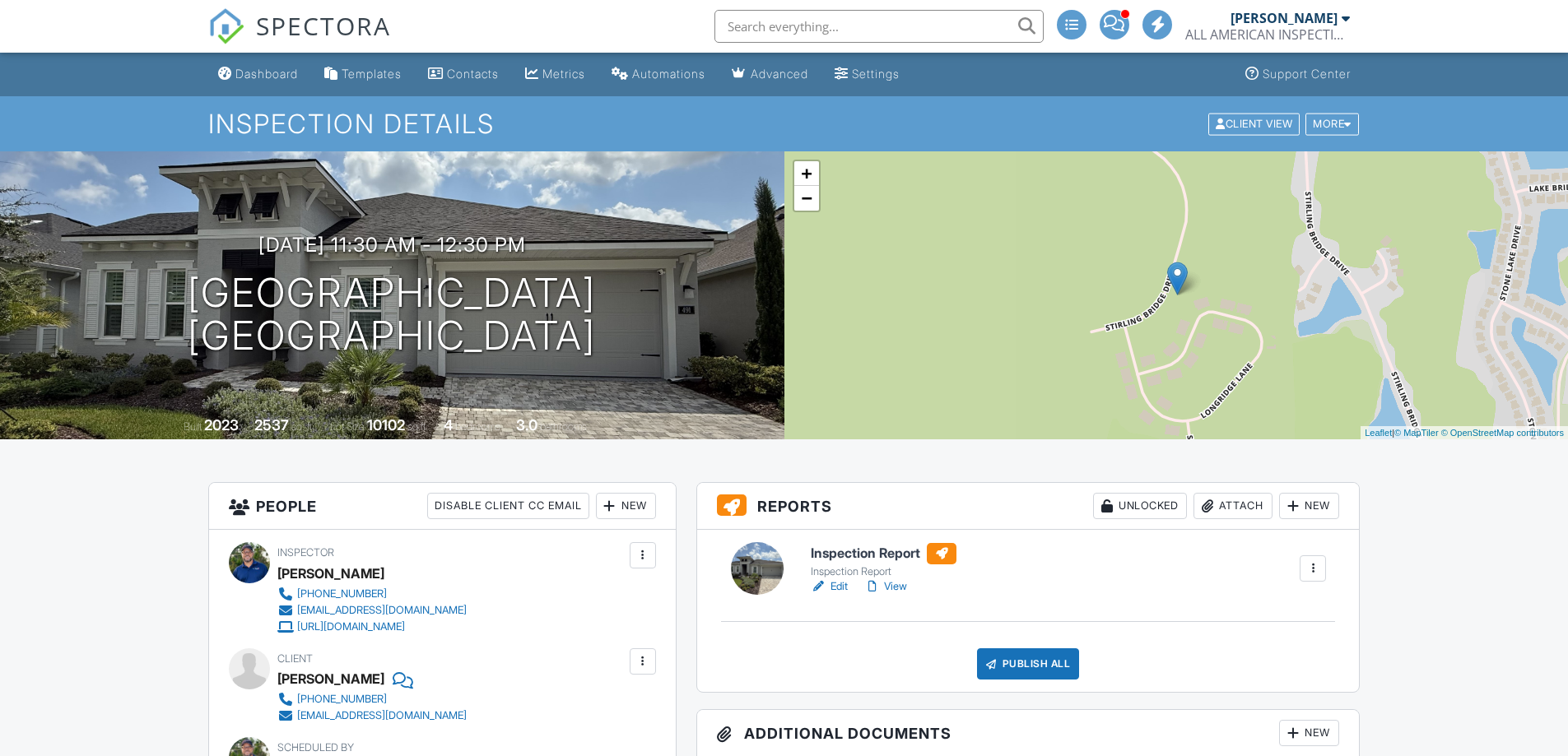
click at [829, 587] on link "Edit" at bounding box center [829, 586] width 37 height 16
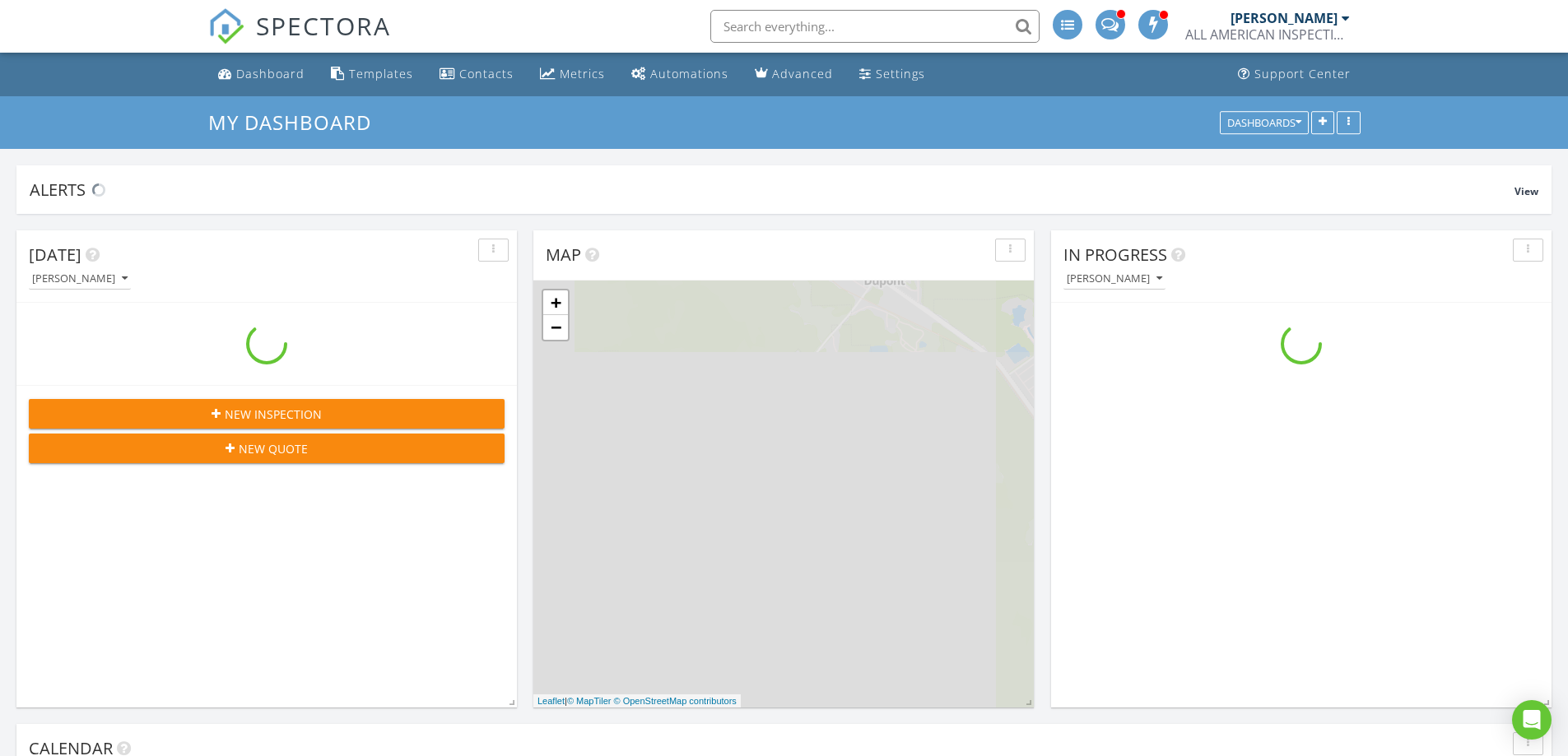
scroll to position [1523, 1593]
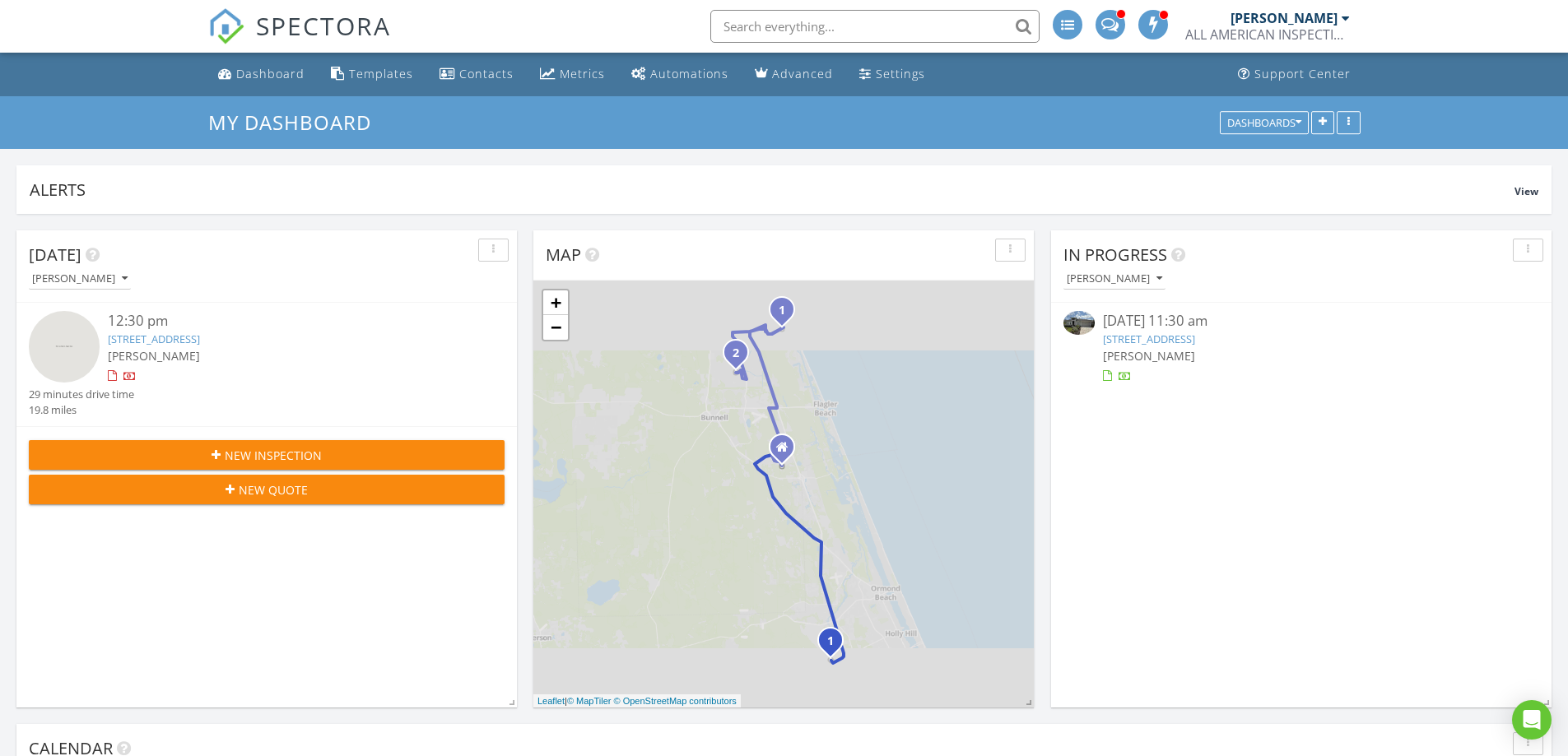
click at [1155, 335] on link "491 Stirling Bridge Dr, Ormond Beach, FL 32174" at bounding box center [1149, 339] width 92 height 14
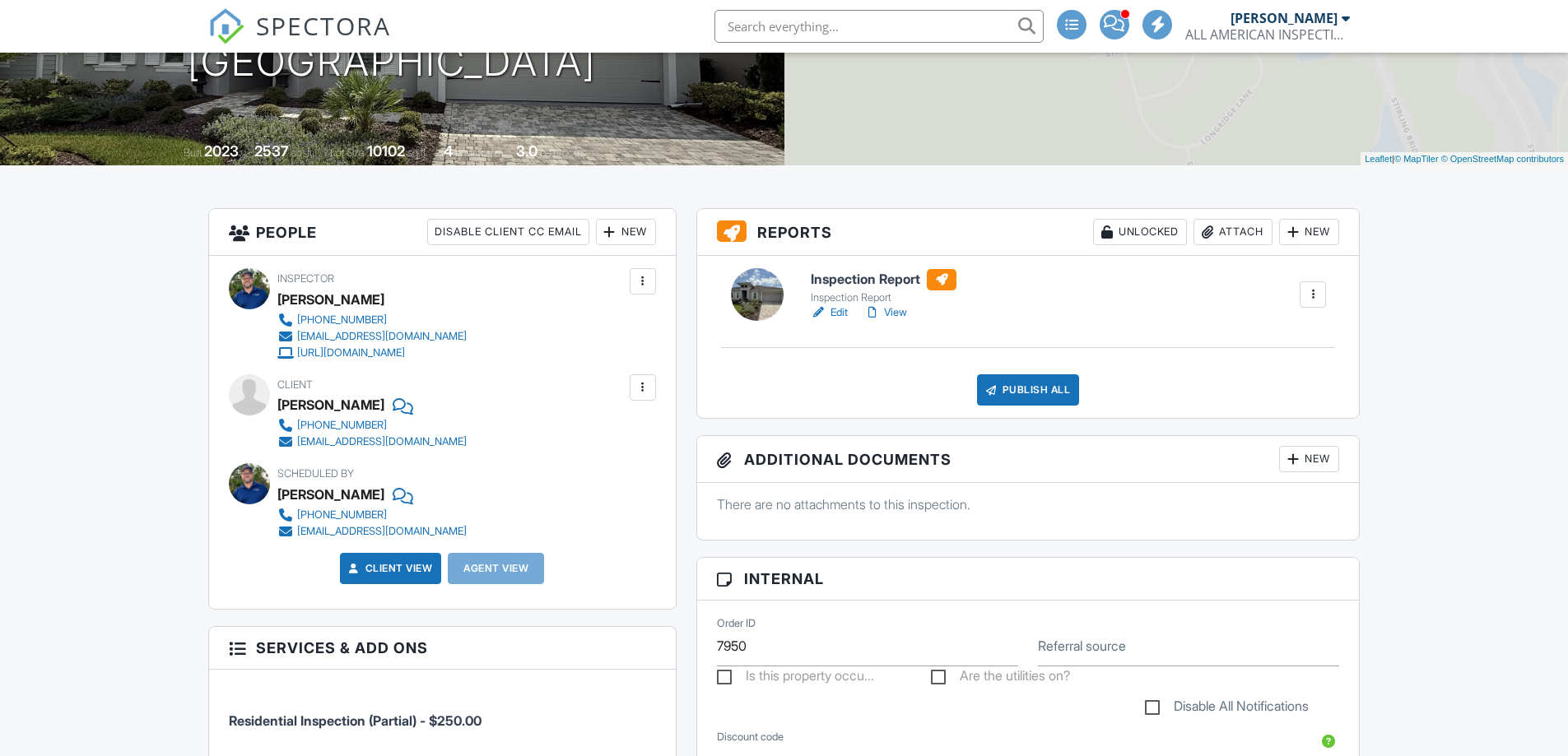
click at [844, 311] on link "Edit" at bounding box center [829, 312] width 37 height 16
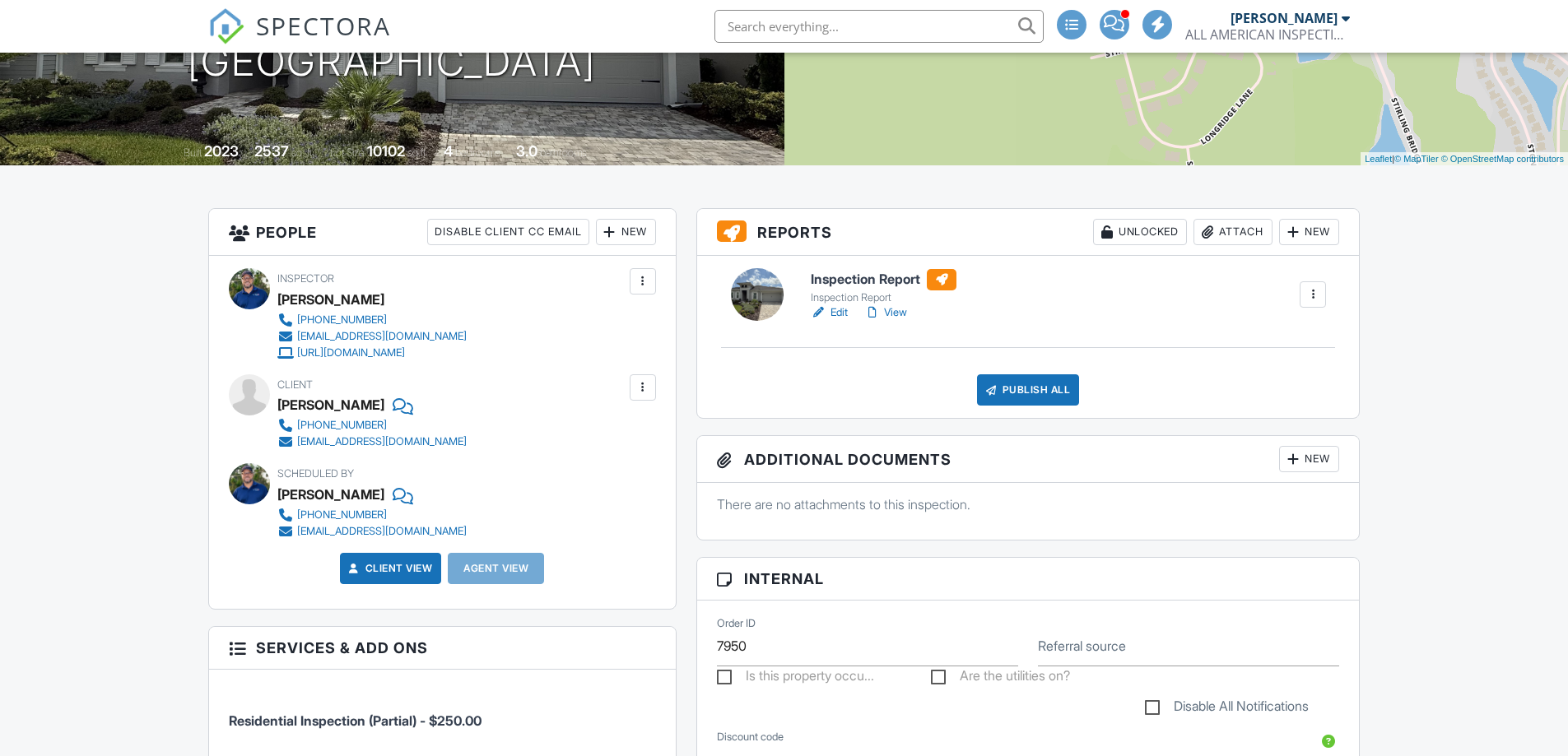
scroll to position [274, 0]
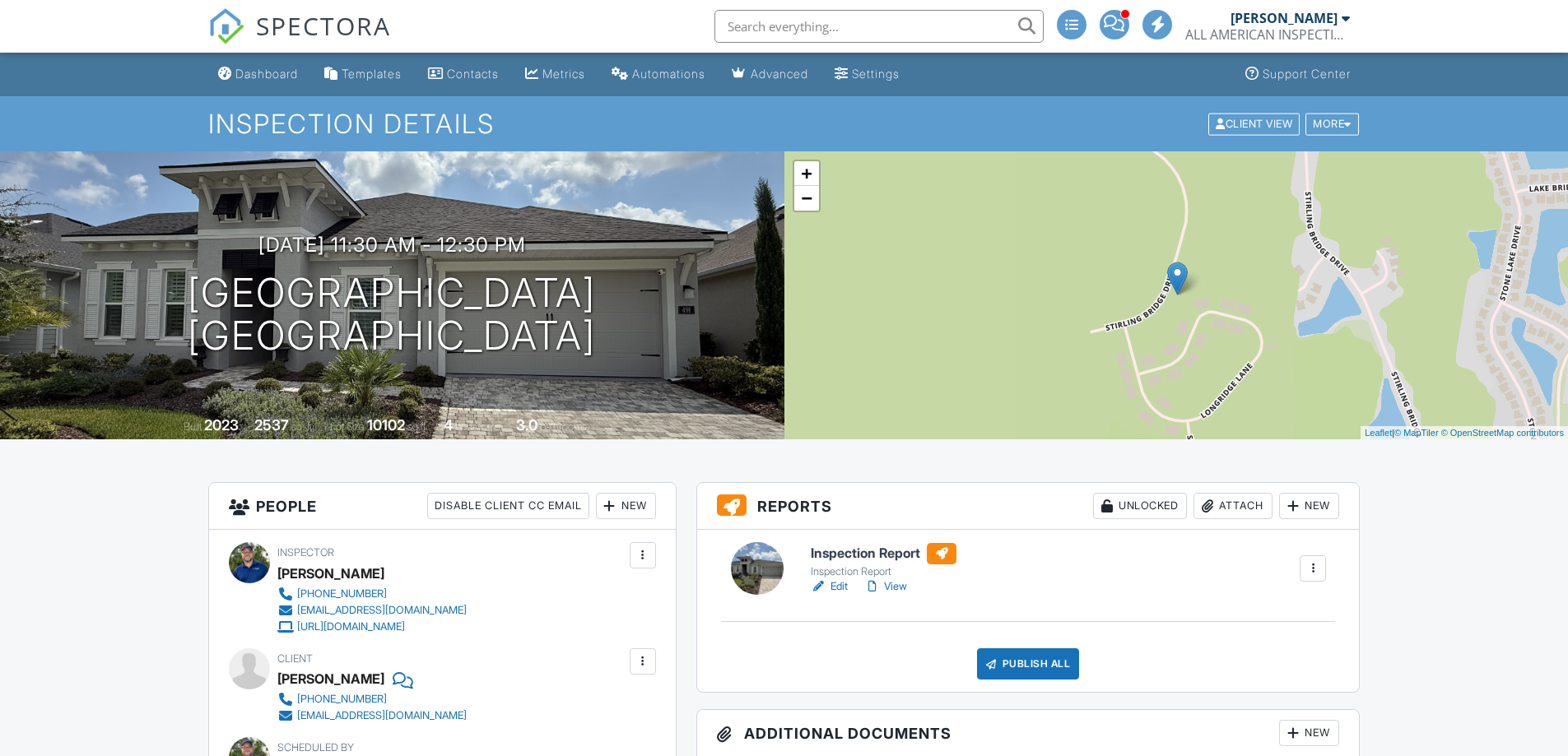
click at [839, 577] on div "Inspection Report" at bounding box center [884, 572] width 146 height 14
